Goal: Transaction & Acquisition: Purchase product/service

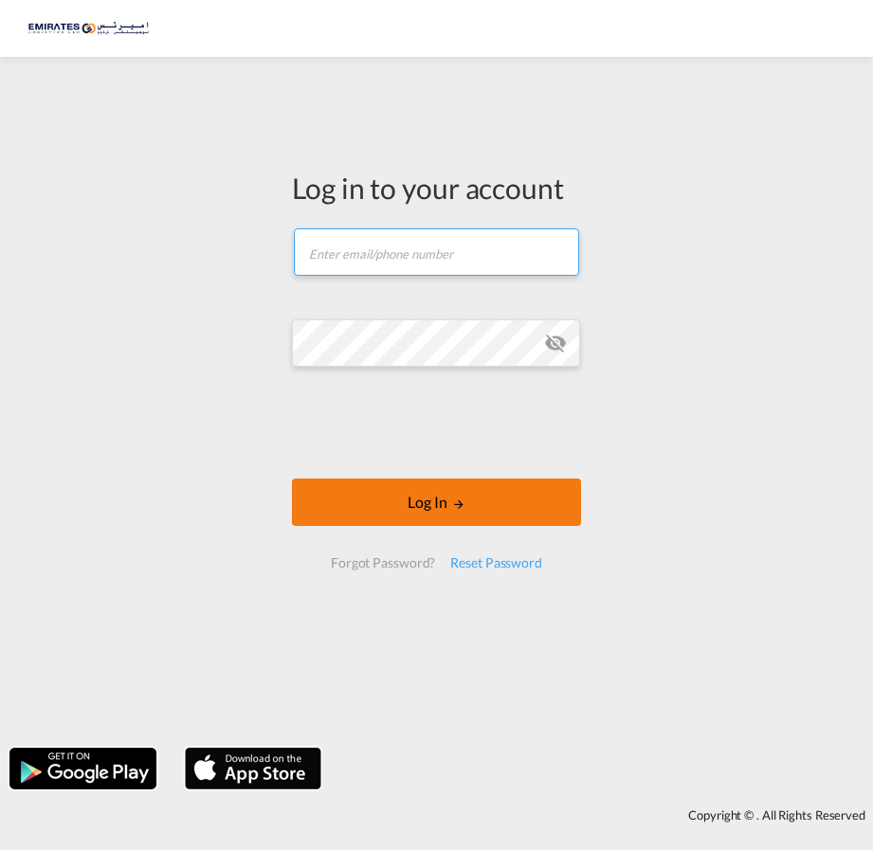
type input "[EMAIL_ADDRESS][DOMAIN_NAME]"
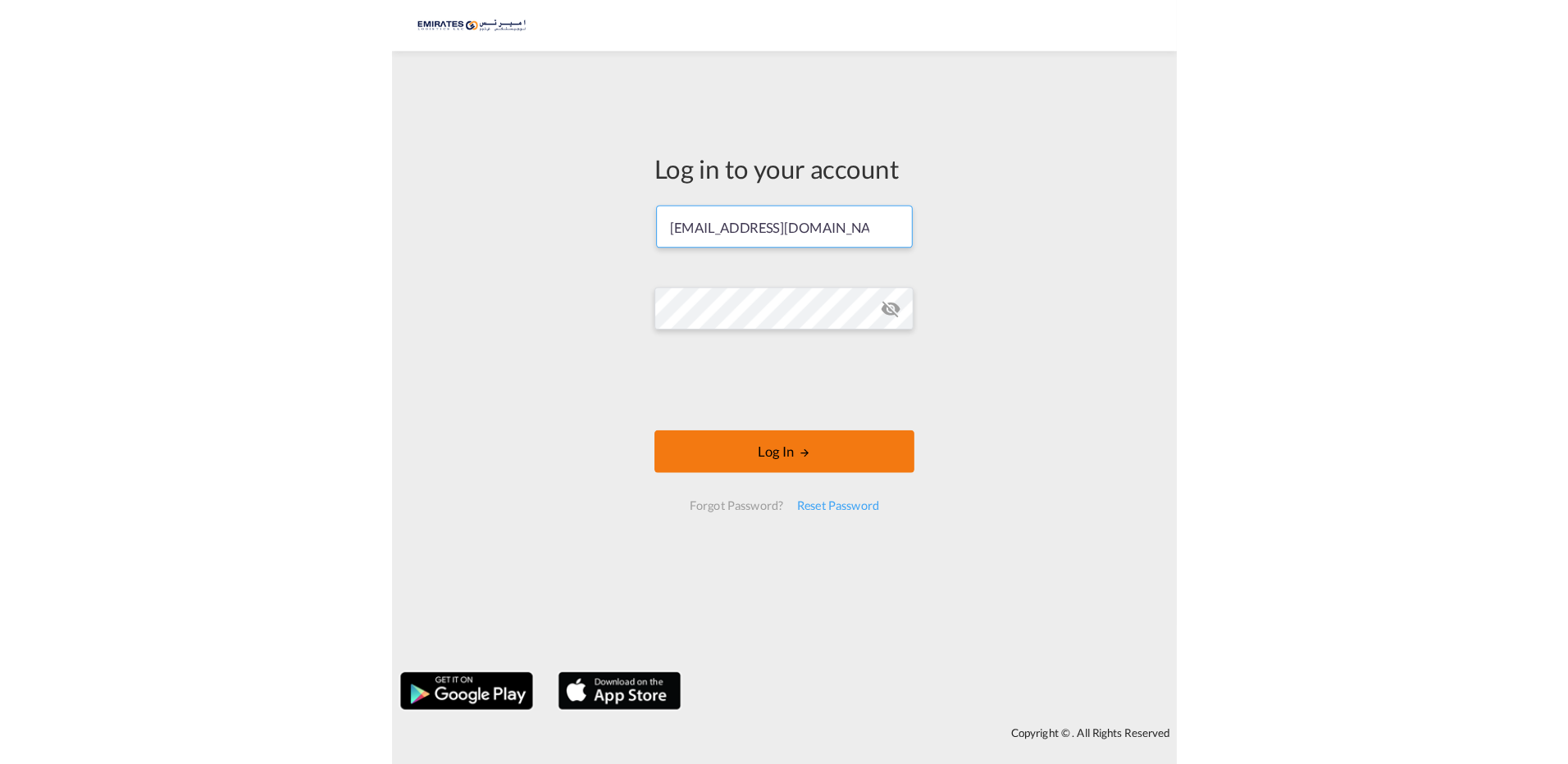
scroll to position [0, 30]
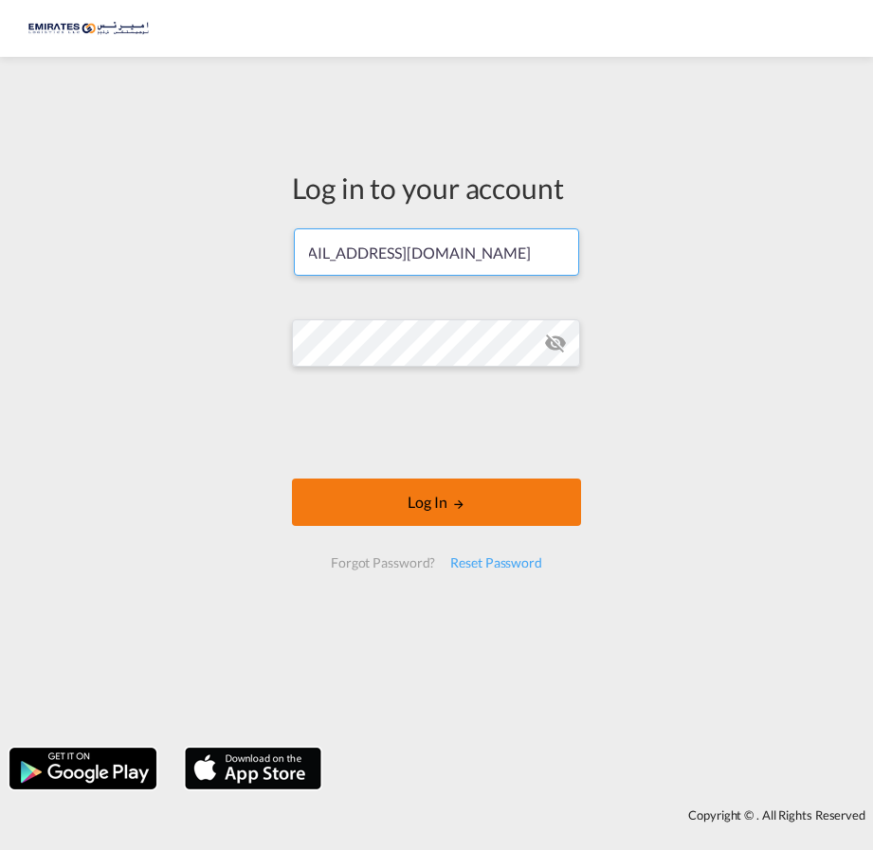
click at [464, 501] on button "Log In" at bounding box center [436, 502] width 289 height 47
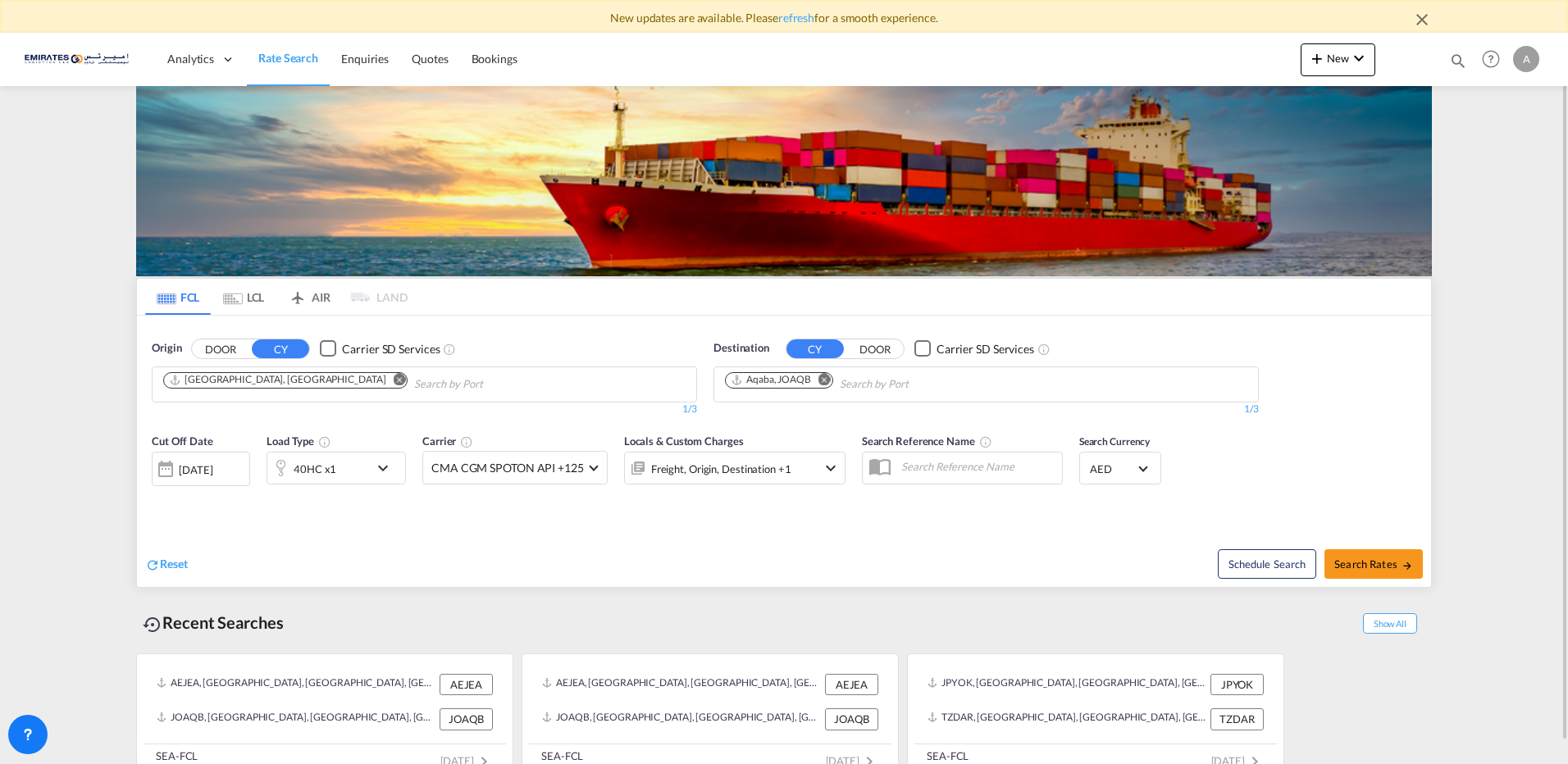
click at [755, 379] on md-icon "Remove" at bounding box center [825, 379] width 12 height 12
type input "c"
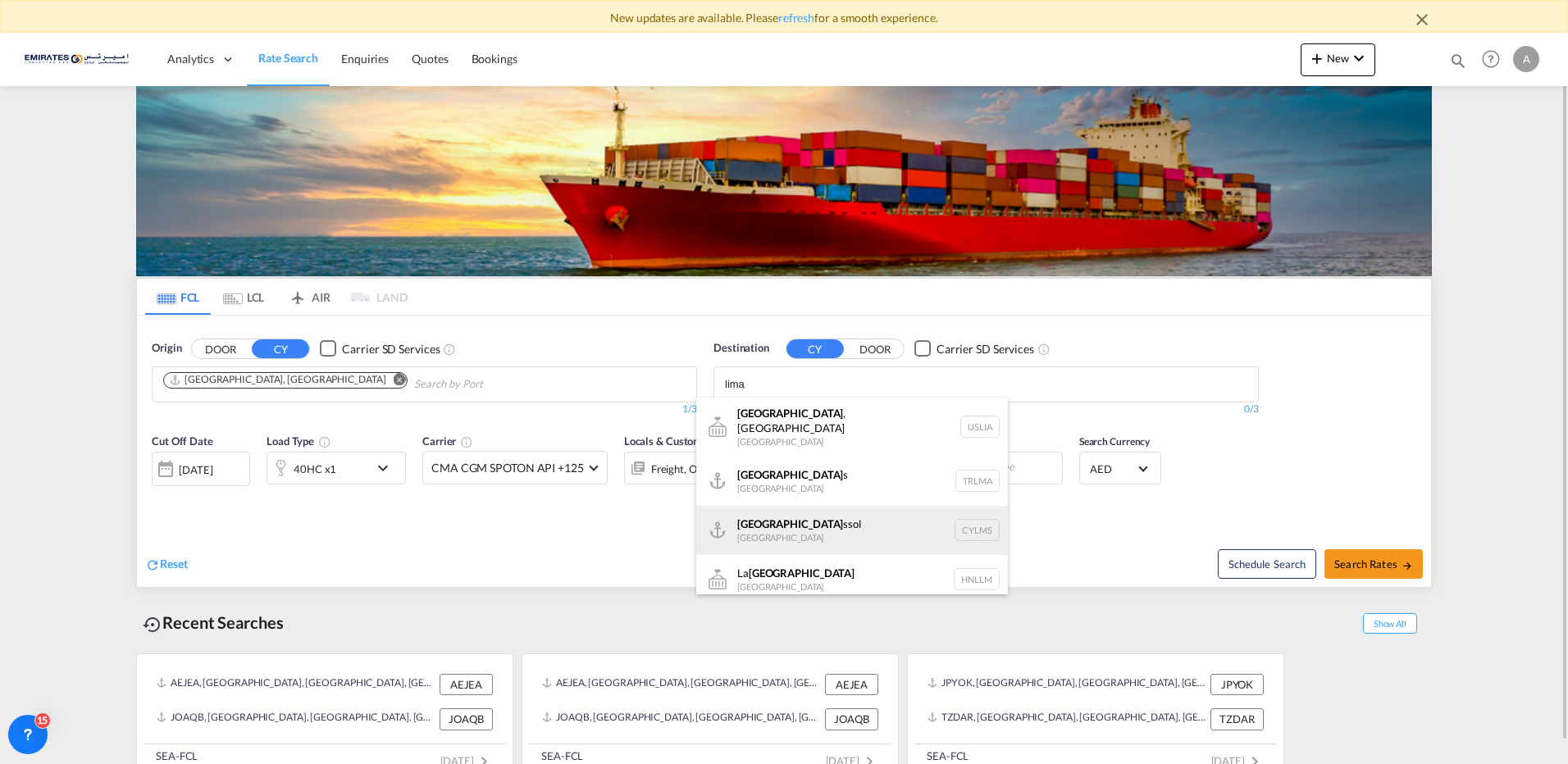
type input "lima"
click at [749, 513] on div "Lima ssol Cyprus CYLMS" at bounding box center [852, 530] width 312 height 49
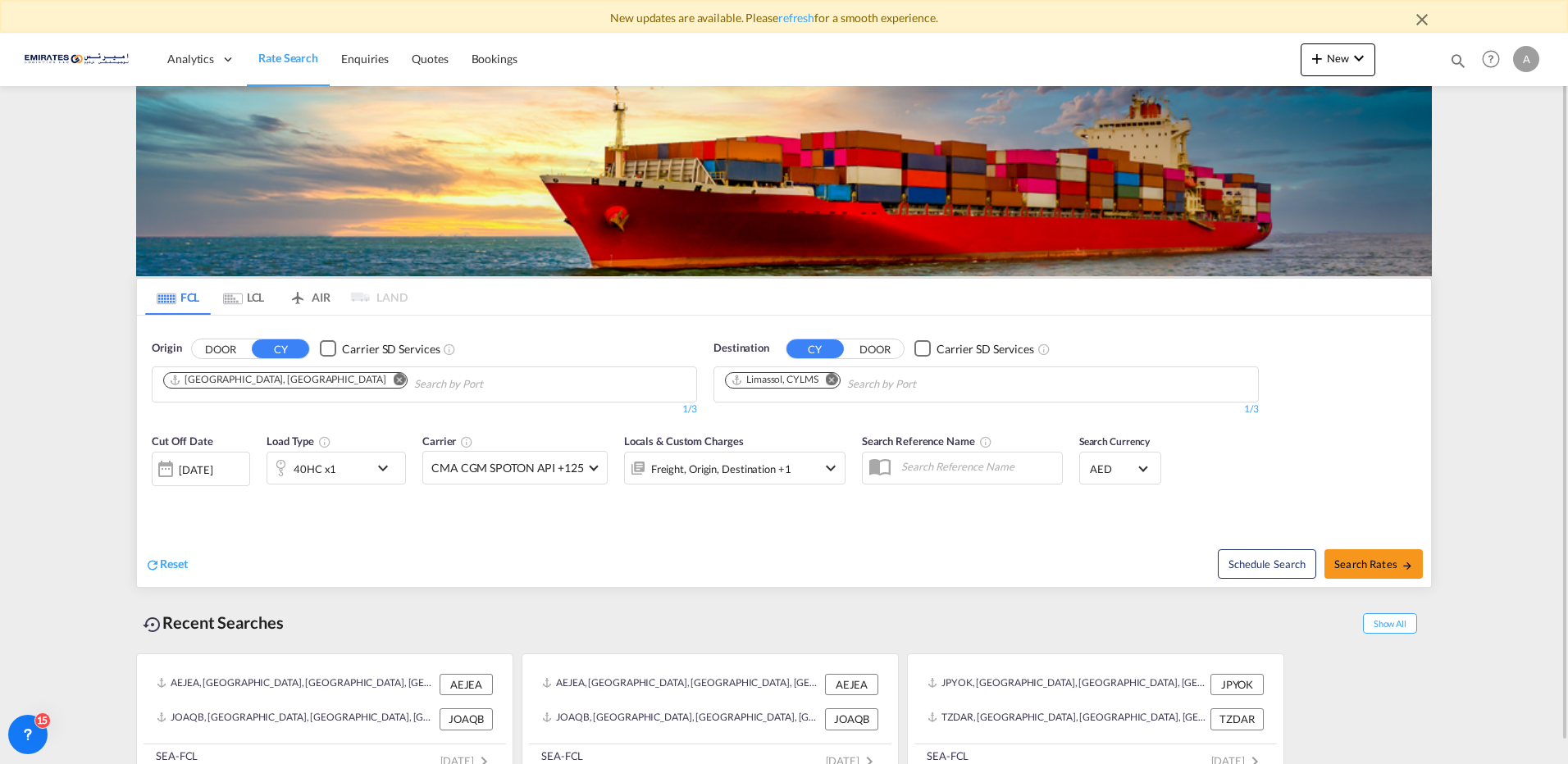
click at [385, 471] on md-icon "icon-chevron-down" at bounding box center [387, 468] width 28 height 20
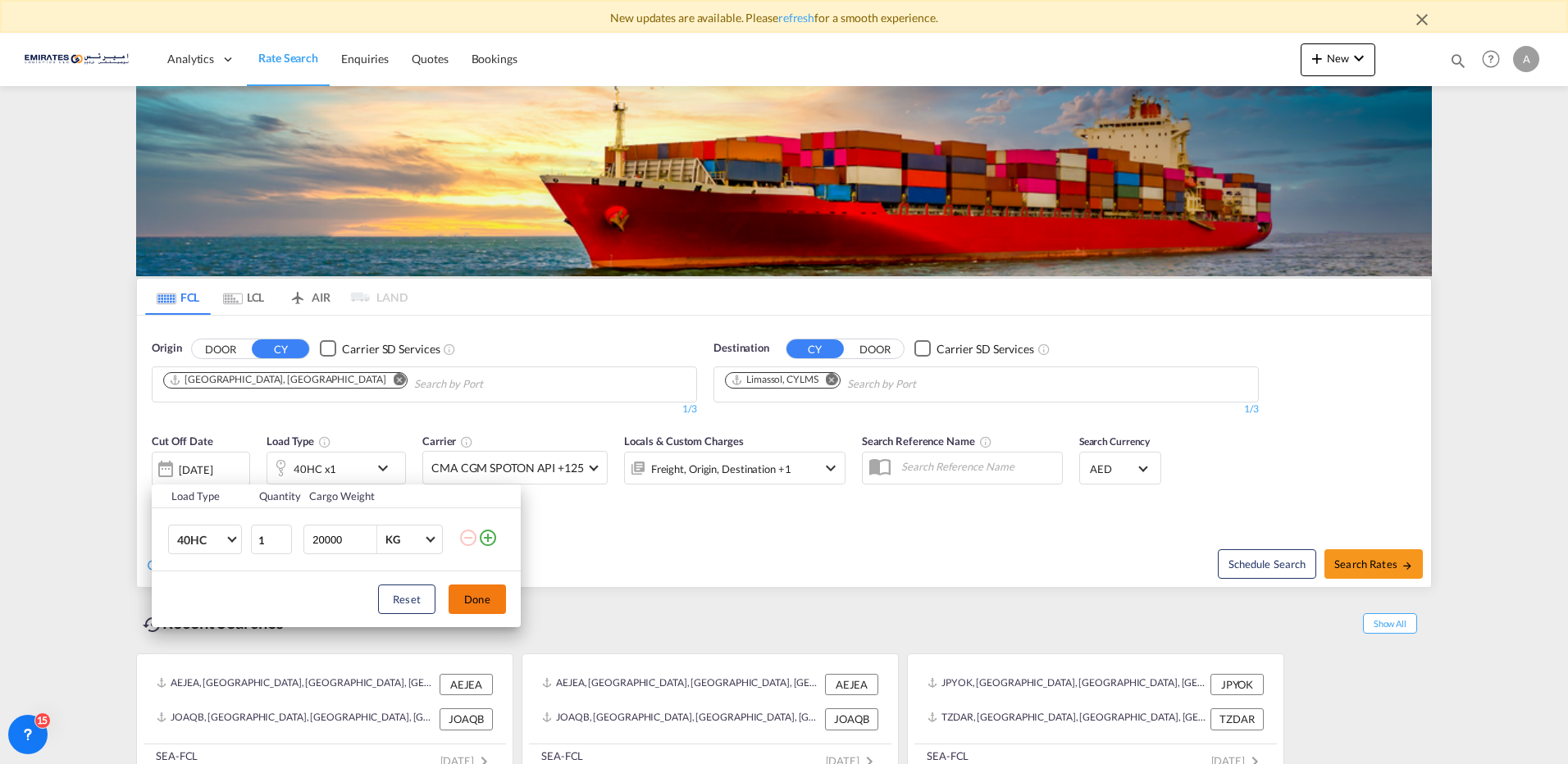
click at [456, 596] on button "Done" at bounding box center [477, 600] width 57 height 29
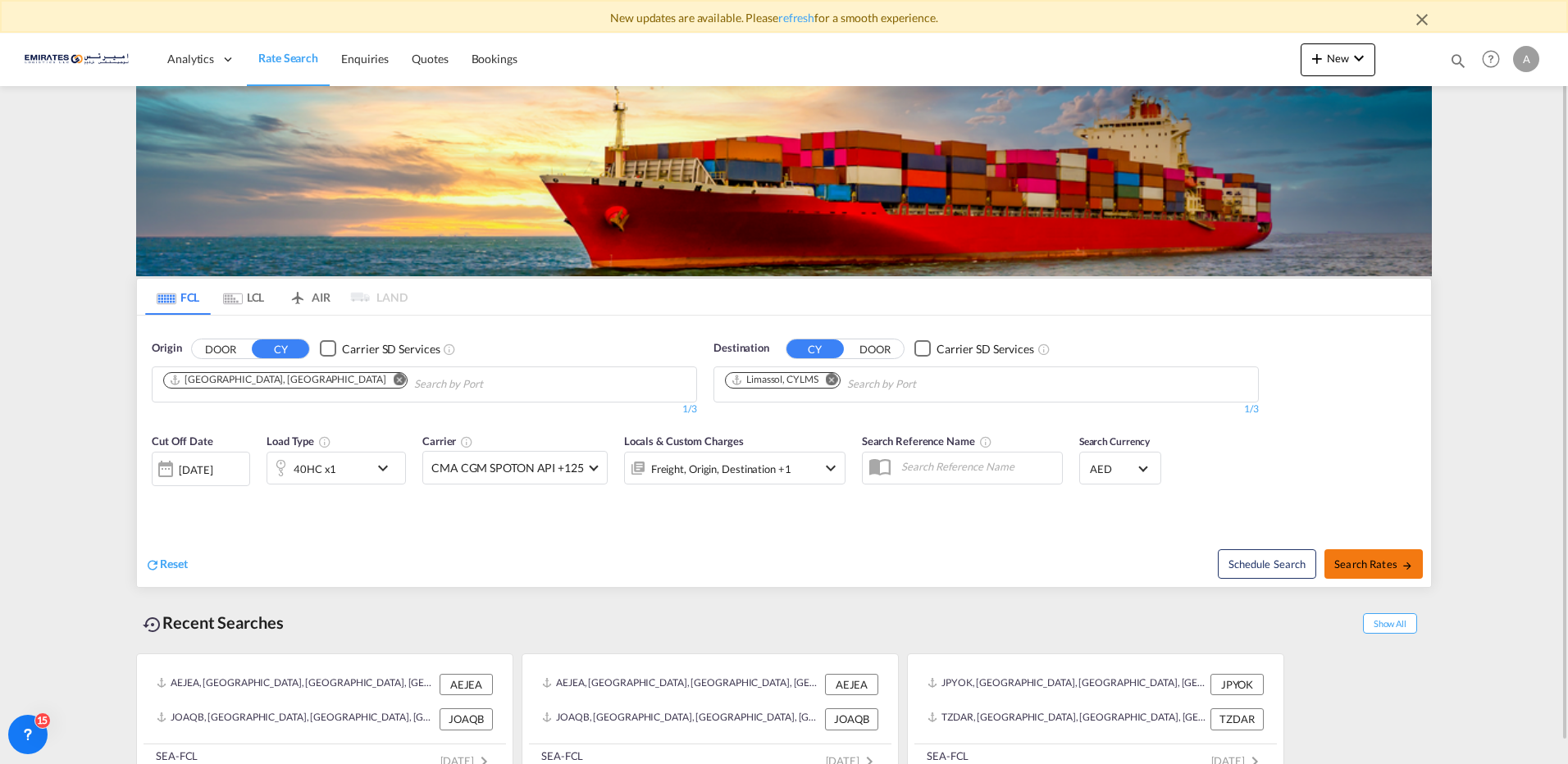
click at [755, 566] on span "Search Rates" at bounding box center [1373, 564] width 79 height 13
type input "AEJEA to CYLMS / [DATE]"
